Goal: Task Accomplishment & Management: Complete application form

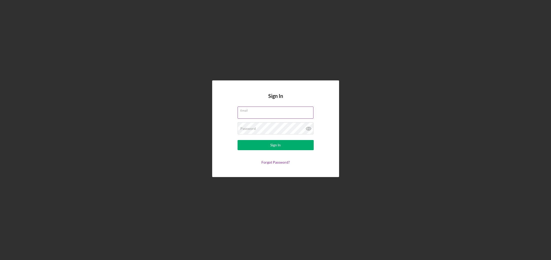
click at [278, 116] on input "Email" at bounding box center [276, 113] width 76 height 12
type input "[EMAIL_ADDRESS][DOMAIN_NAME]"
click at [279, 124] on div "Password Required" at bounding box center [276, 128] width 76 height 13
click at [238, 140] on button "Sign In" at bounding box center [276, 145] width 76 height 10
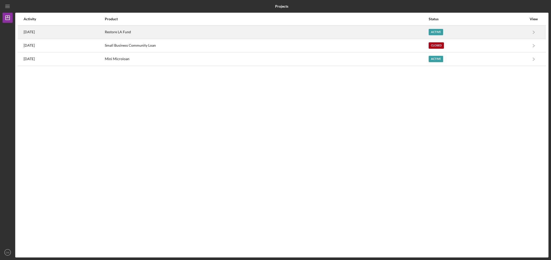
click at [153, 33] on div "Restore LA Fund" at bounding box center [266, 32] width 323 height 13
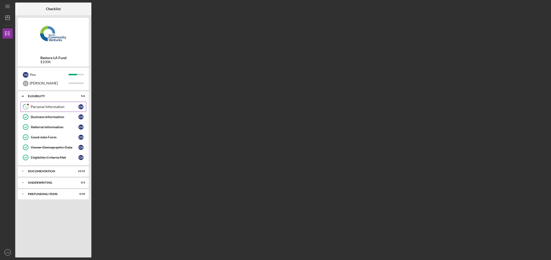
click at [38, 106] on div "Personal Information" at bounding box center [55, 107] width 48 height 4
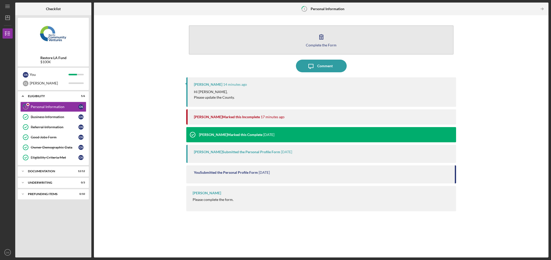
click at [320, 47] on button "Complete the Form Form" at bounding box center [321, 39] width 265 height 29
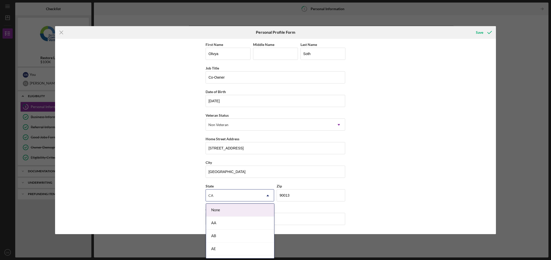
click at [241, 198] on div "CA" at bounding box center [234, 196] width 56 height 12
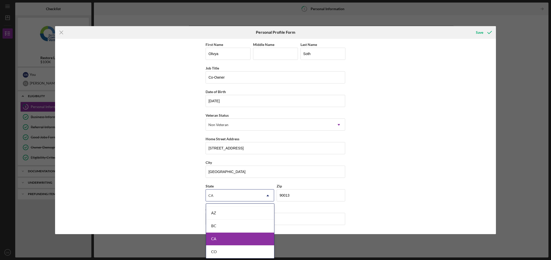
click at [230, 239] on div "CA" at bounding box center [240, 239] width 68 height 13
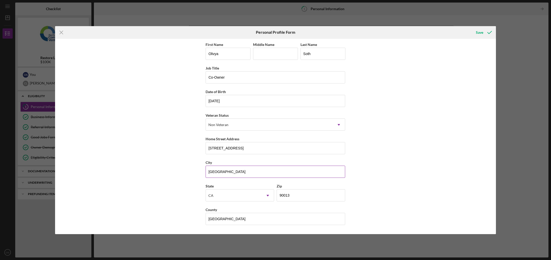
click at [249, 177] on input "[GEOGRAPHIC_DATA]" at bounding box center [276, 172] width 140 height 12
type input "[GEOGRAPHIC_DATA]"
click at [363, 171] on div "First Name [PERSON_NAME] Middle Name Last Name [PERSON_NAME] Job Title Co-Owner…" at bounding box center [275, 137] width 441 height 196
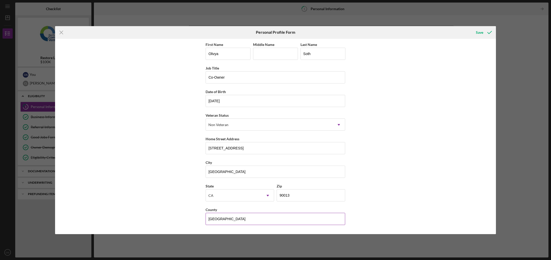
click at [257, 219] on input "[GEOGRAPHIC_DATA]" at bounding box center [276, 219] width 140 height 12
type input "[GEOGRAPHIC_DATA]"
click at [487, 33] on icon "submit" at bounding box center [490, 32] width 13 height 13
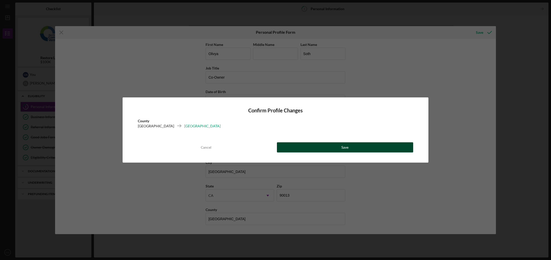
click at [377, 146] on button "Save" at bounding box center [345, 148] width 137 height 10
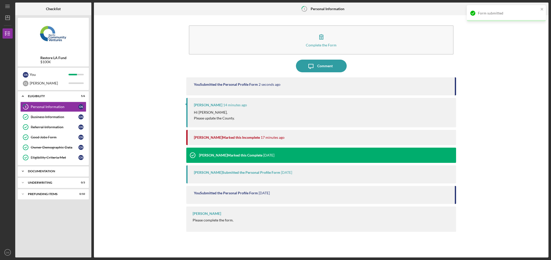
click at [43, 173] on div "Icon/Expander Documentation 12 / 12" at bounding box center [53, 171] width 71 height 10
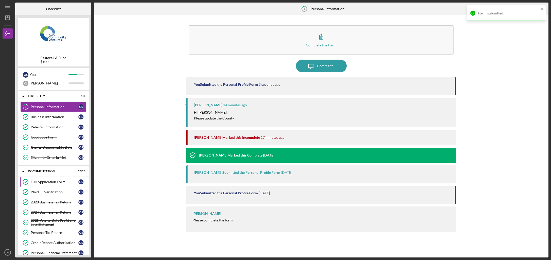
scroll to position [72, 0]
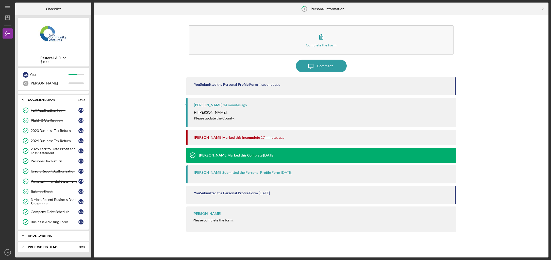
drag, startPoint x: 41, startPoint y: 230, endPoint x: 42, endPoint y: 236, distance: 6.2
click at [41, 233] on div "Icon/Expander Eligibility 5 / 6 1 Personal Information O S Business Information…" at bounding box center [53, 173] width 71 height 164
click at [42, 236] on div "Underwriting" at bounding box center [55, 235] width 55 height 3
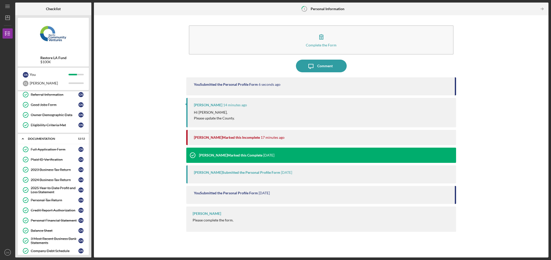
scroll to position [0, 0]
